Goal: Transaction & Acquisition: Purchase product/service

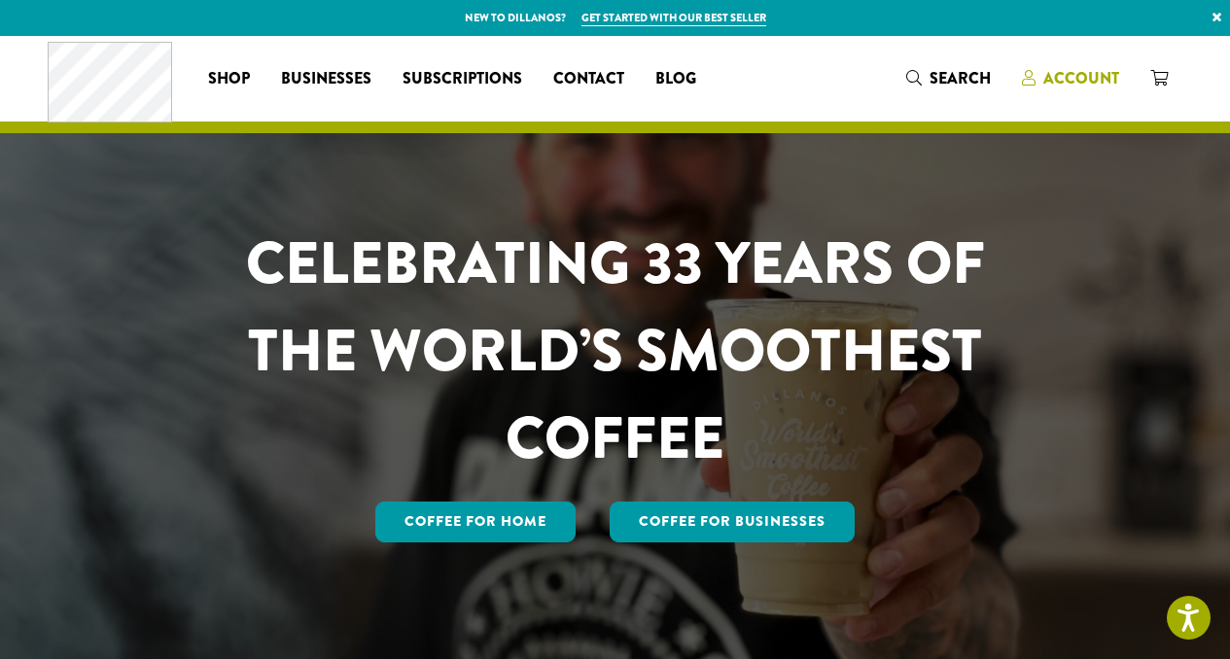
click at [1074, 75] on span "Account" at bounding box center [1081, 78] width 76 height 22
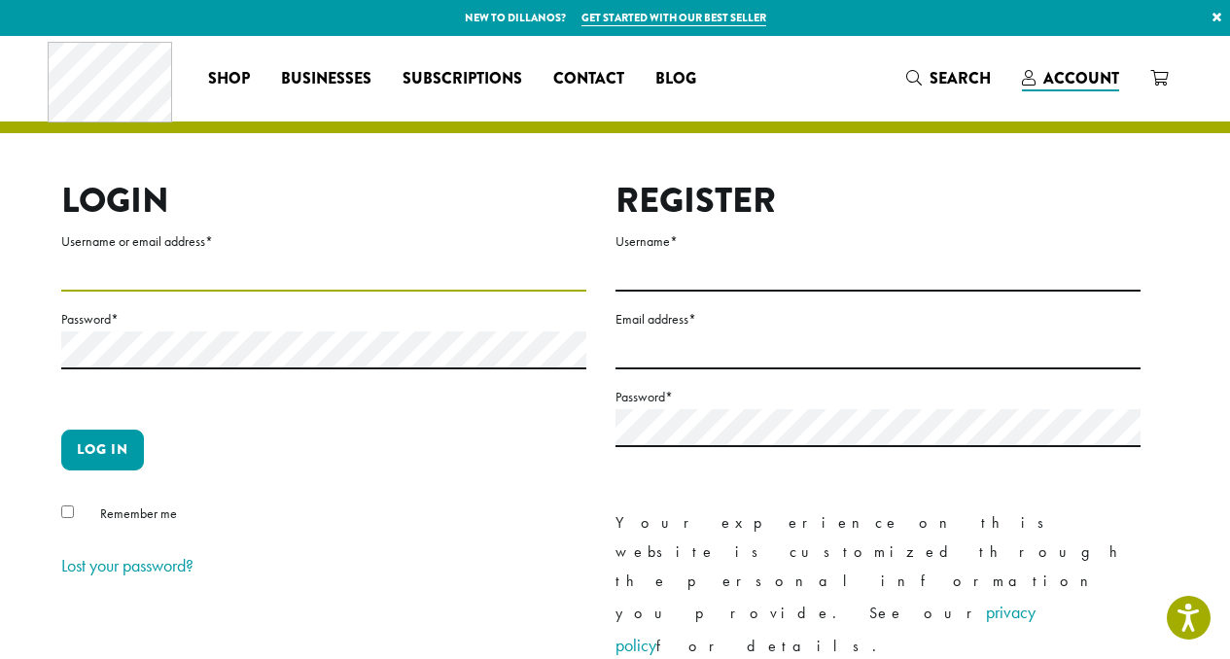
type input "**********"
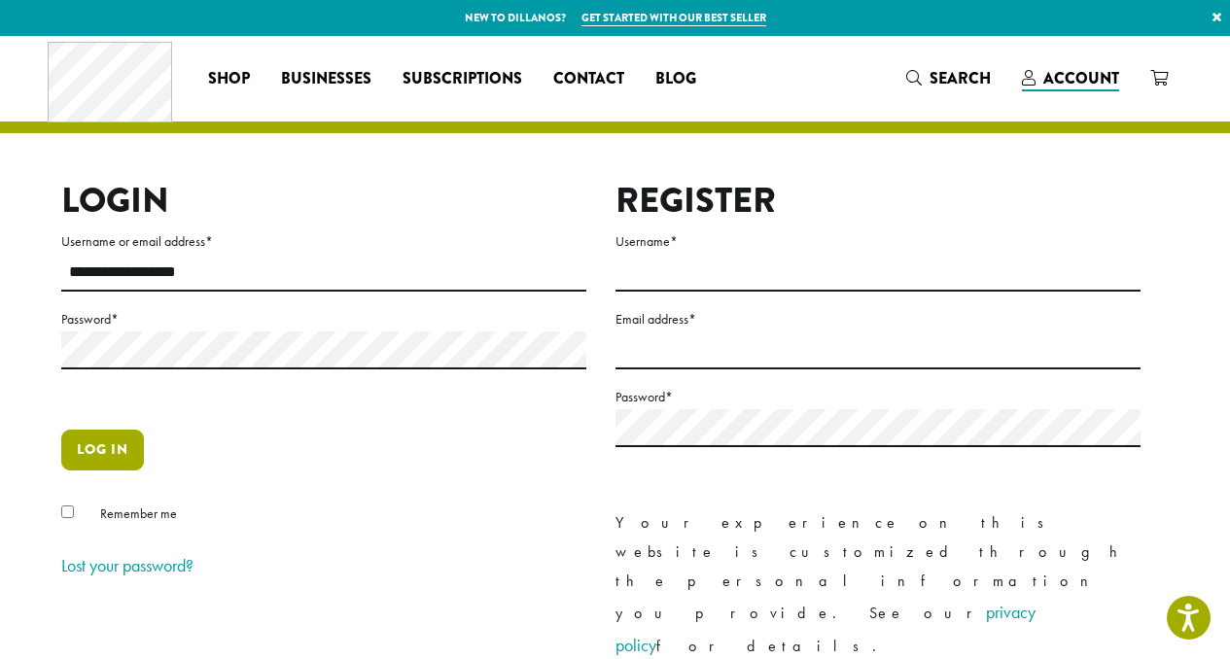
click at [110, 458] on button "Log in" at bounding box center [102, 450] width 83 height 41
drag, startPoint x: 110, startPoint y: 458, endPoint x: 181, endPoint y: 465, distance: 71.3
click at [181, 465] on p "Log in" at bounding box center [323, 458] width 525 height 56
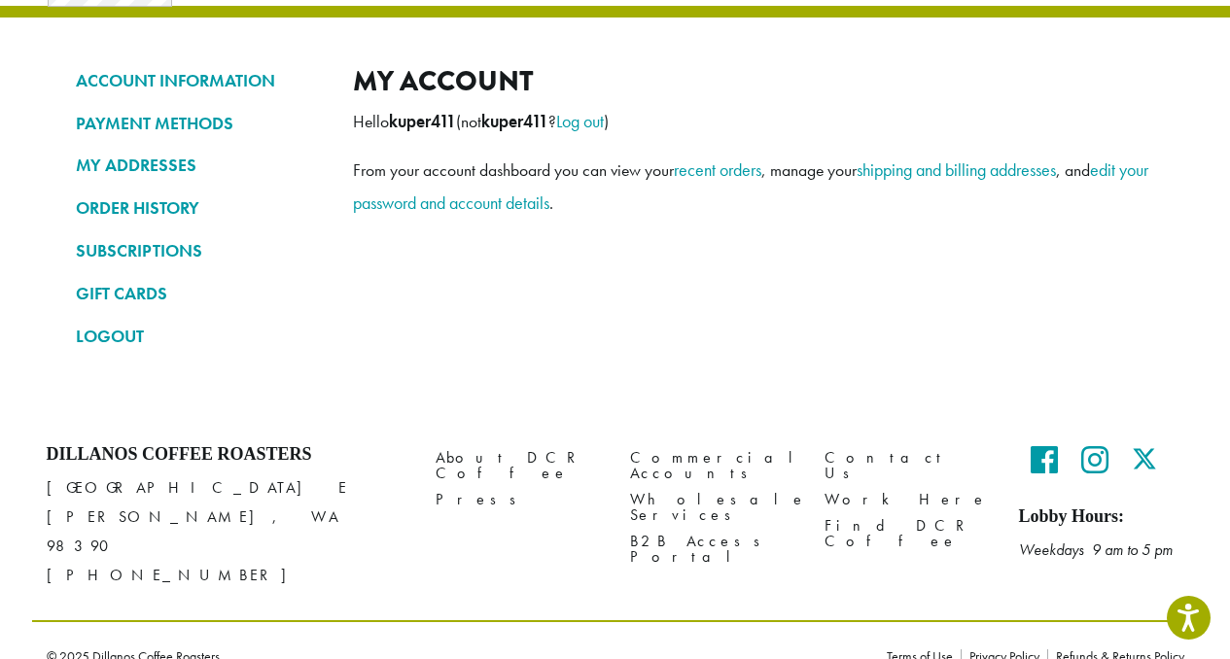
scroll to position [120, 0]
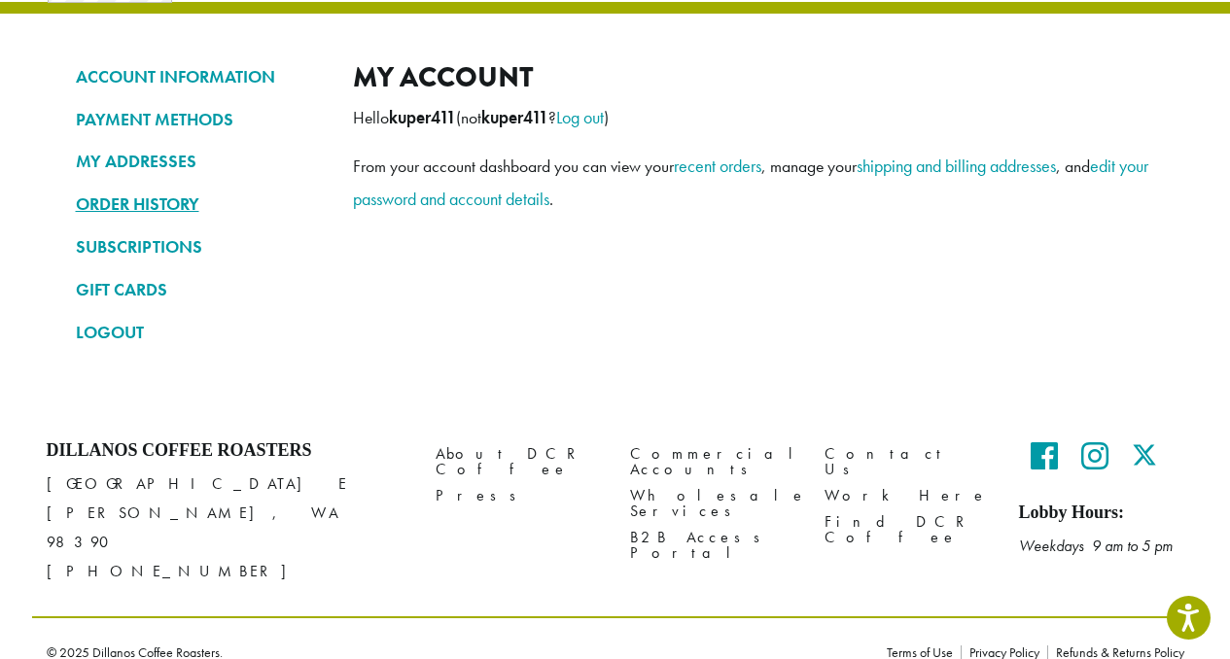
click at [158, 202] on link "ORDER HISTORY" at bounding box center [200, 204] width 248 height 33
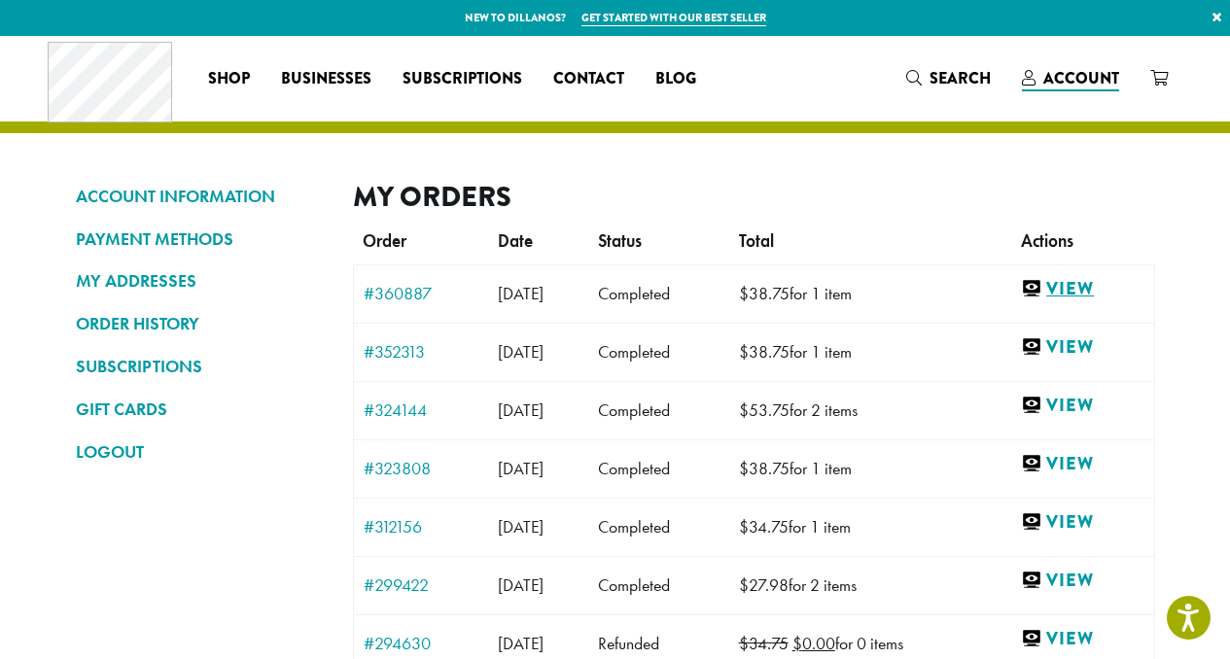
click at [1094, 291] on link "View" at bounding box center [1082, 289] width 122 height 24
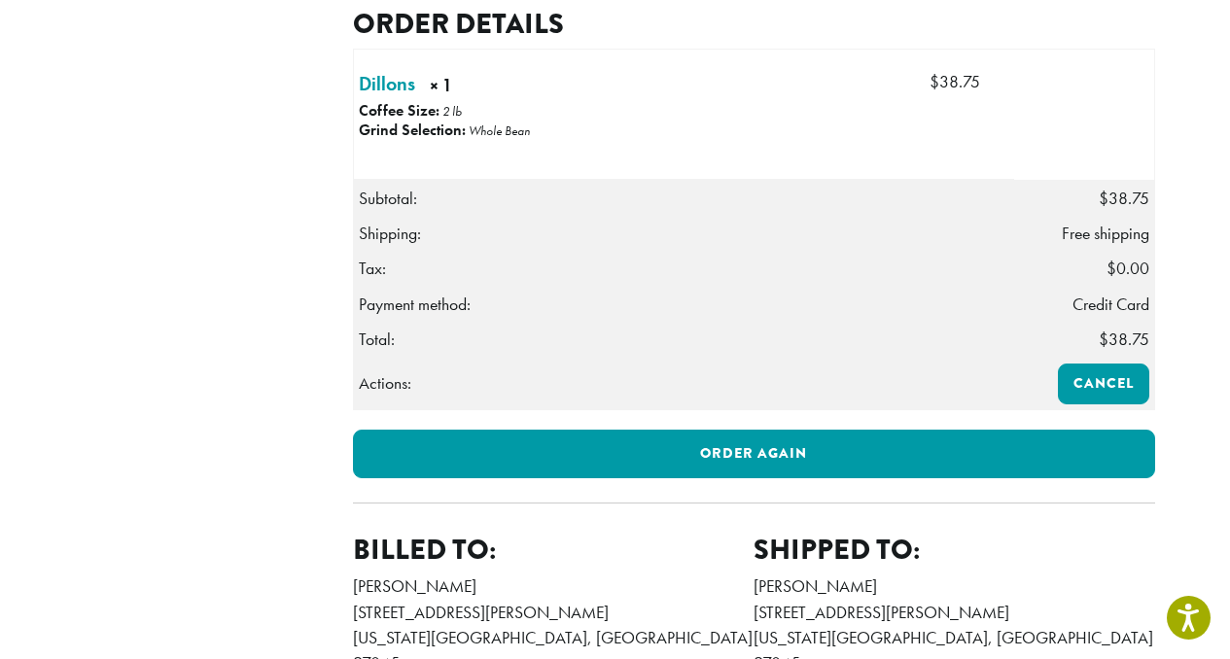
scroll to position [532, 0]
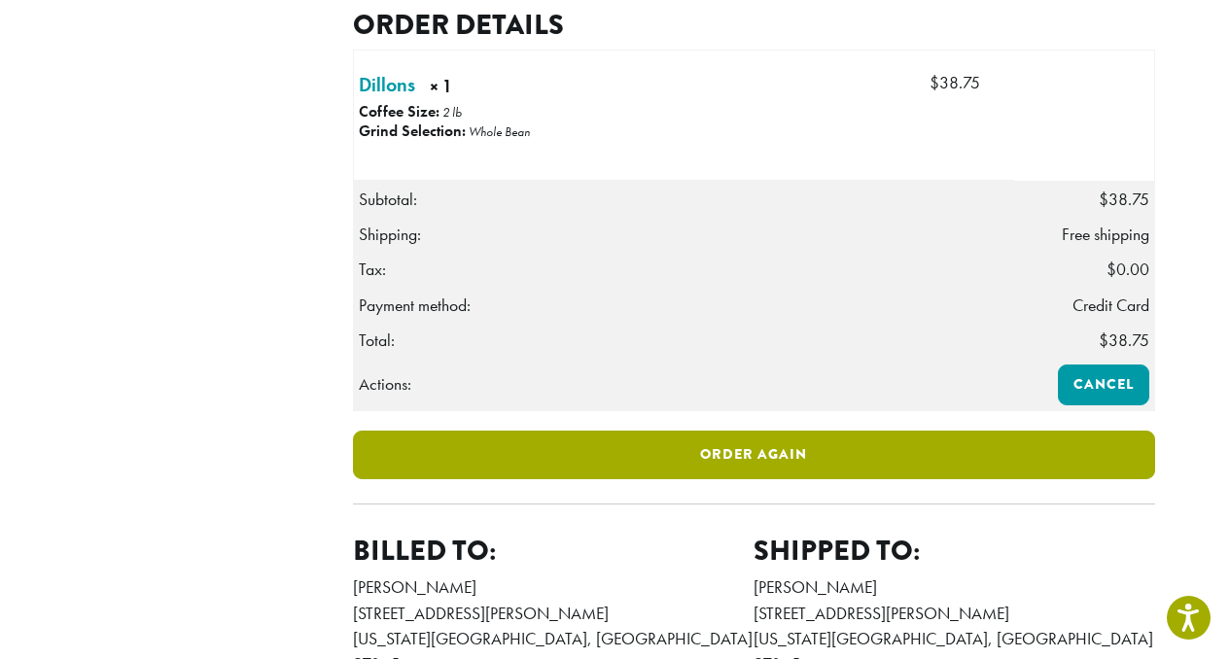
click at [1014, 479] on link "Order again" at bounding box center [754, 455] width 802 height 49
